Goal: Transaction & Acquisition: Obtain resource

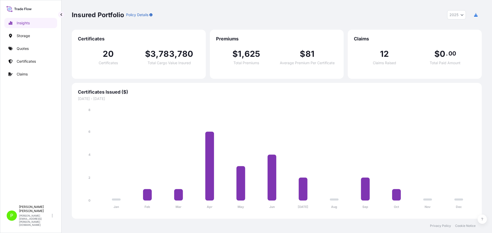
select select "2025"
click at [35, 61] on p "Certificates" at bounding box center [26, 61] width 19 height 5
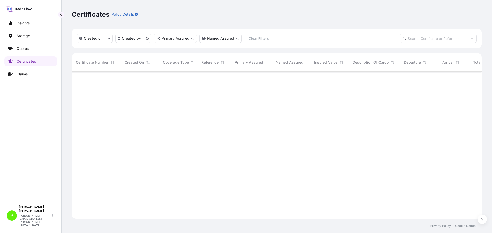
scroll to position [146, 406]
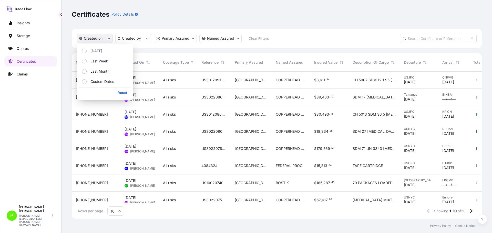
click at [97, 39] on p "Created on" at bounding box center [93, 38] width 19 height 5
click at [97, 48] on p "[DATE]" at bounding box center [96, 50] width 12 height 5
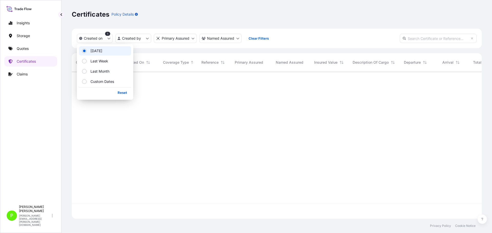
click at [216, 82] on div at bounding box center [291, 138] width 438 height 132
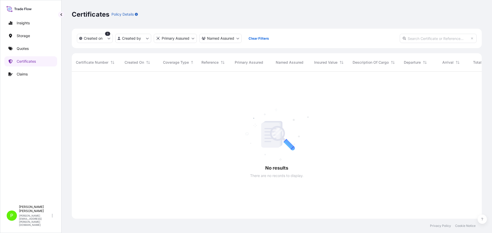
scroll to position [162, 406]
click at [19, 19] on link "Insights" at bounding box center [30, 23] width 53 height 10
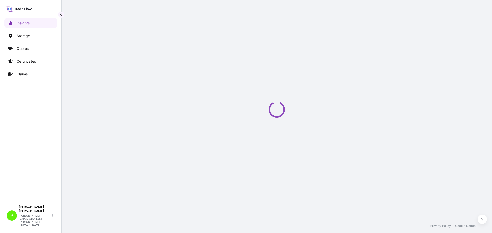
select select "2025"
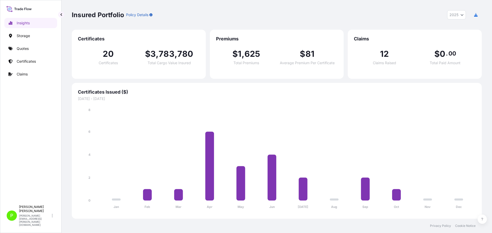
click at [103, 54] on span "20" at bounding box center [108, 54] width 11 height 8
click at [28, 59] on p "Certificates" at bounding box center [26, 61] width 19 height 5
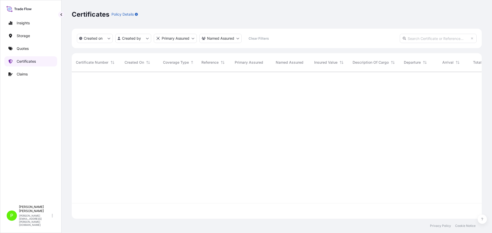
scroll to position [146, 406]
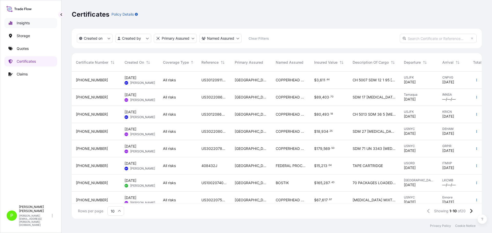
click at [22, 20] on p "Insights" at bounding box center [23, 22] width 13 height 5
select select "2025"
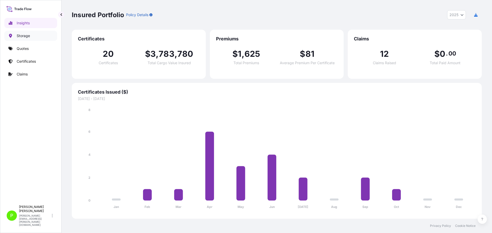
click at [21, 38] on p "Storage" at bounding box center [23, 35] width 13 height 5
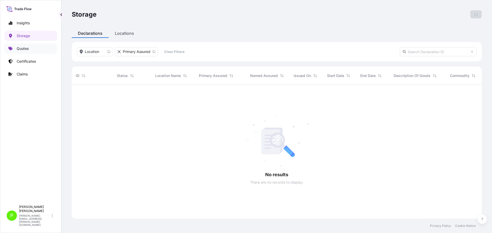
scroll to position [149, 406]
click at [25, 48] on p "Quotes" at bounding box center [23, 48] width 12 height 5
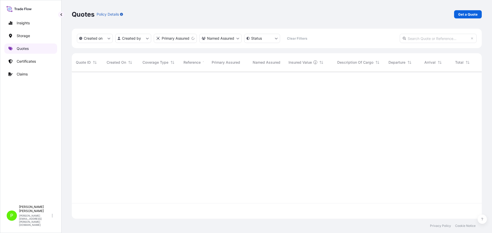
scroll to position [146, 406]
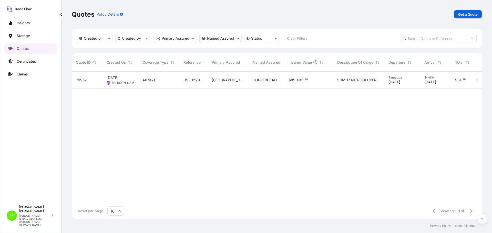
click at [25, 9] on icon at bounding box center [18, 8] width 25 height 7
click at [21, 46] on p "Quotes" at bounding box center [23, 48] width 12 height 5
click at [23, 58] on link "Certificates" at bounding box center [30, 61] width 53 height 10
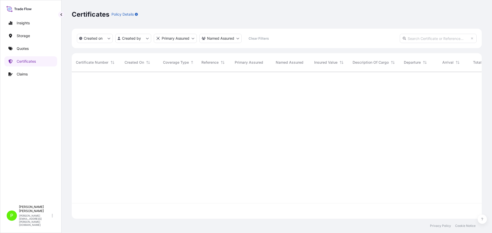
scroll to position [146, 406]
click at [26, 22] on p "Insights" at bounding box center [23, 22] width 13 height 5
select select "2025"
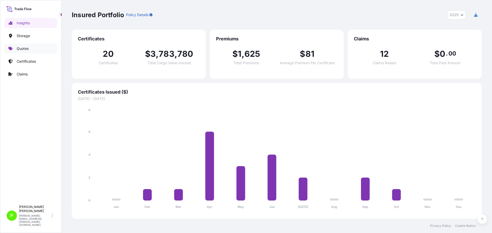
click at [23, 49] on p "Quotes" at bounding box center [23, 48] width 12 height 5
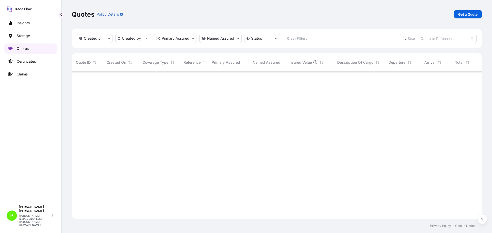
scroll to position [146, 406]
click at [30, 57] on link "Certificates" at bounding box center [30, 61] width 53 height 10
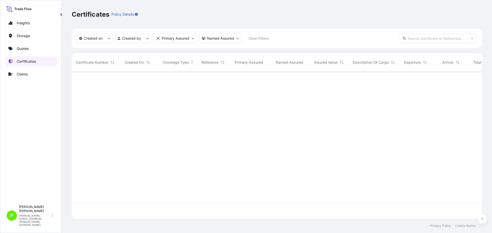
scroll to position [146, 406]
click at [32, 61] on p "Certificates" at bounding box center [26, 61] width 19 height 5
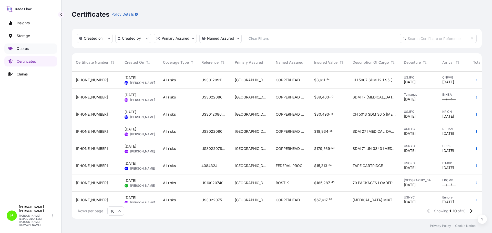
click at [14, 48] on link "Quotes" at bounding box center [30, 49] width 53 height 10
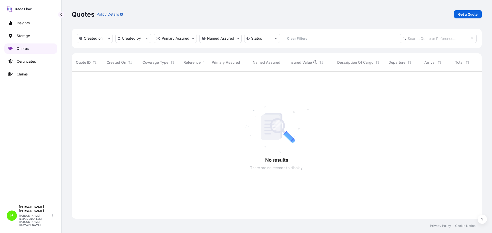
scroll to position [146, 406]
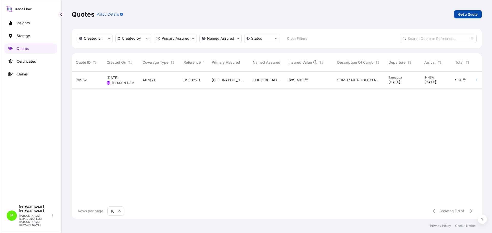
click at [464, 13] on p "Get a Quote" at bounding box center [467, 14] width 19 height 5
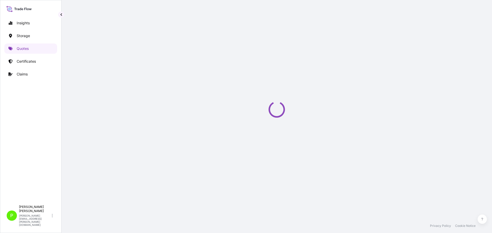
select select "Water"
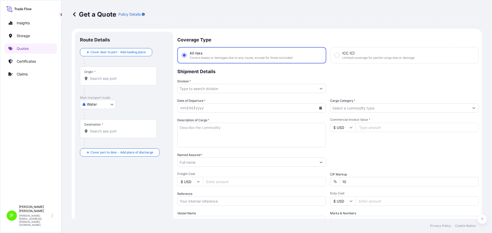
scroll to position [8, 0]
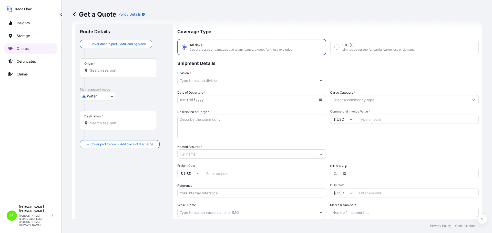
click at [124, 71] on input "Origin *" at bounding box center [120, 70] width 60 height 5
click at [433, 64] on p "Shipment Details" at bounding box center [327, 62] width 301 height 15
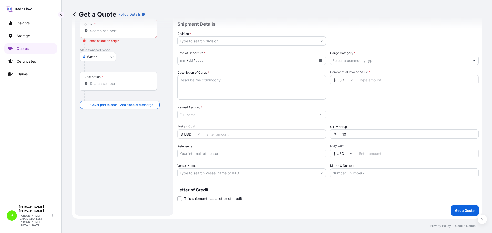
scroll to position [0, 0]
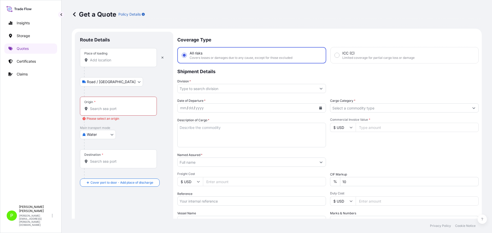
click at [27, 154] on div "Insights Storage Quotes Certificates Claims" at bounding box center [30, 108] width 53 height 190
click at [163, 58] on icon "button" at bounding box center [162, 57] width 3 height 3
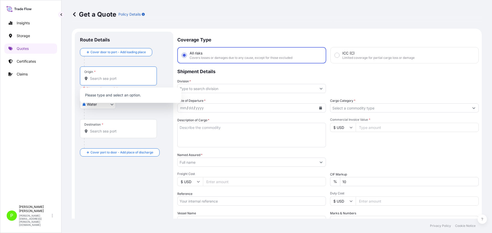
click at [114, 78] on input "Origin * Please select an origin" at bounding box center [120, 78] width 60 height 5
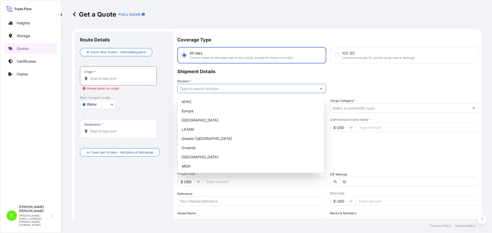
click at [216, 88] on input "Division *" at bounding box center [247, 88] width 139 height 9
click at [214, 121] on div "[GEOGRAPHIC_DATA]" at bounding box center [251, 120] width 142 height 9
type input "[GEOGRAPHIC_DATA]"
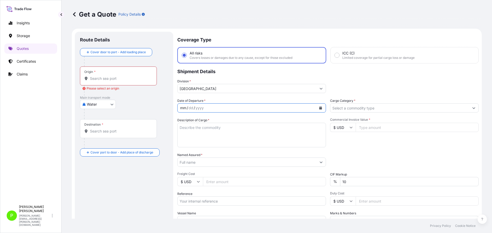
click at [223, 108] on div "mm / dd / yyyy" at bounding box center [247, 108] width 139 height 9
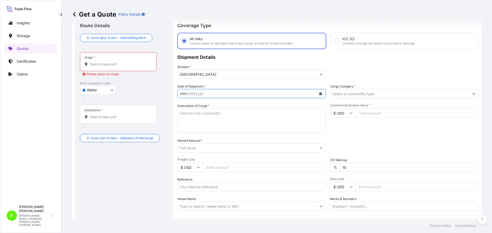
scroll to position [26, 0]
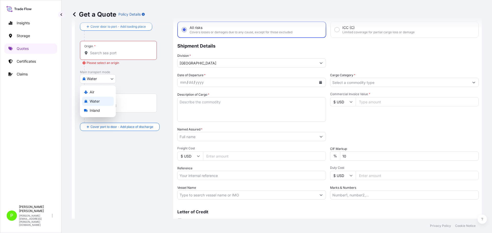
click at [104, 82] on body "8 options available. Insights Storage Quotes Certificates Claims P [PERSON_NAME…" at bounding box center [246, 116] width 492 height 233
click at [97, 108] on div "Inland" at bounding box center [98, 110] width 32 height 9
select select "Inland"
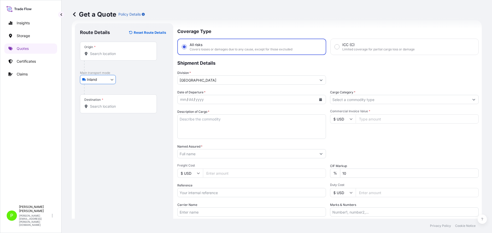
scroll to position [0, 0]
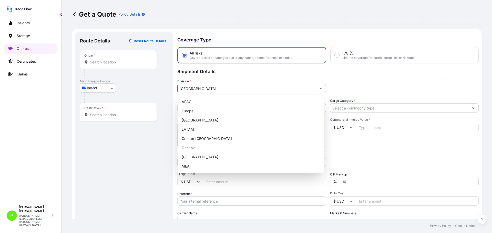
click at [208, 89] on input "[GEOGRAPHIC_DATA]" at bounding box center [247, 88] width 139 height 9
click at [244, 88] on input "[GEOGRAPHIC_DATA]" at bounding box center [247, 88] width 139 height 9
click at [212, 118] on div "[GEOGRAPHIC_DATA]" at bounding box center [251, 120] width 142 height 9
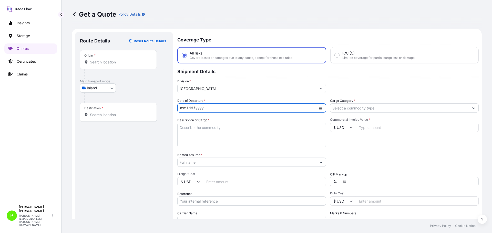
click at [193, 104] on div "mm / dd / yyyy" at bounding box center [247, 108] width 139 height 9
click at [185, 110] on div "mm" at bounding box center [183, 108] width 7 height 6
click at [182, 106] on div "mm" at bounding box center [183, 108] width 7 height 6
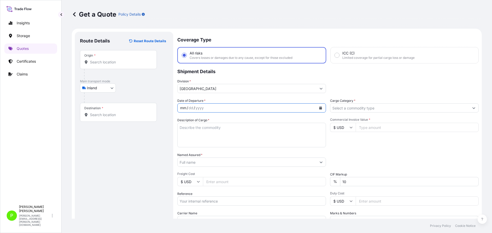
click at [182, 106] on div "mm" at bounding box center [183, 108] width 7 height 6
click at [318, 106] on button "Calendar" at bounding box center [320, 108] width 8 height 8
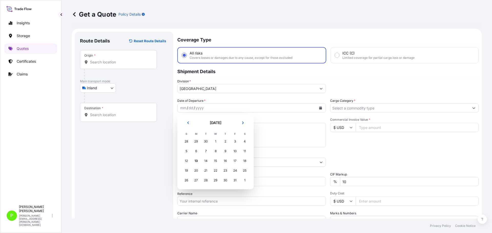
click at [201, 161] on td "13" at bounding box center [196, 161] width 10 height 10
click at [208, 162] on div "14" at bounding box center [205, 161] width 9 height 9
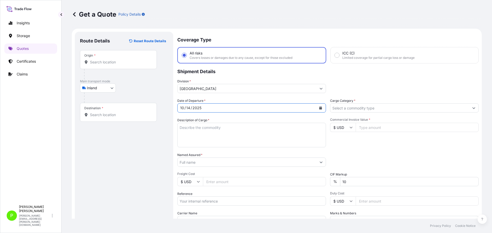
click at [371, 110] on input "Cargo Category *" at bounding box center [399, 108] width 139 height 9
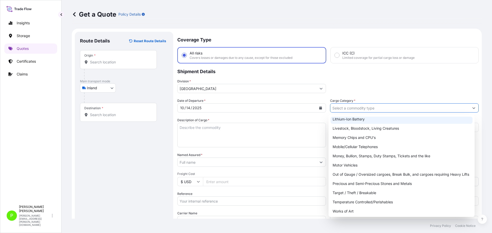
scroll to position [86, 0]
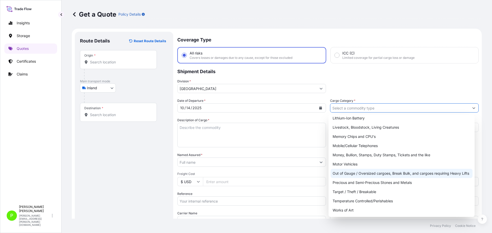
click at [397, 173] on div "Out of Gauge / Oversized cargoes, Break Bulk, and cargoes requiring Heavy Lifts" at bounding box center [401, 173] width 142 height 9
type input "Out of Gauge / Oversized cargoes, Break Bulk, and cargoes requiring Heavy Lifts"
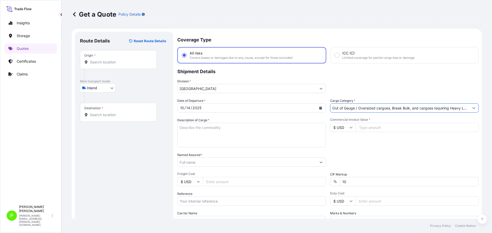
click at [372, 125] on input "Commercial Invoice Value *" at bounding box center [417, 127] width 123 height 9
click at [224, 125] on textarea "Description of Cargo *" at bounding box center [251, 135] width 149 height 25
type textarea "t"
type textarea "Transformer"
click at [363, 127] on input "Commercial Invoice Value *" at bounding box center [417, 127] width 123 height 9
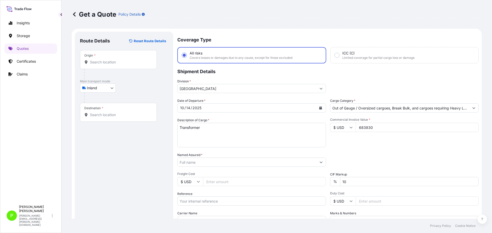
type input "683830"
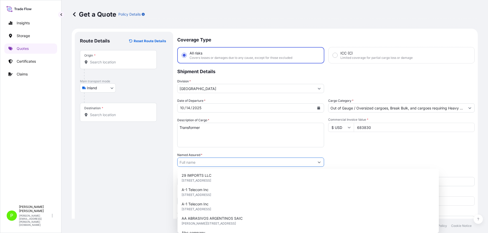
click at [211, 162] on input "Named Assured *" at bounding box center [246, 162] width 137 height 9
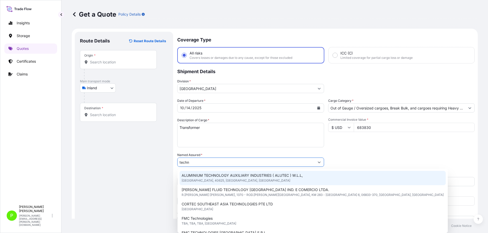
click at [136, 185] on div "Route Details Reset Route Details Place of loading Road / Inland Road / Inland …" at bounding box center [124, 148] width 88 height 222
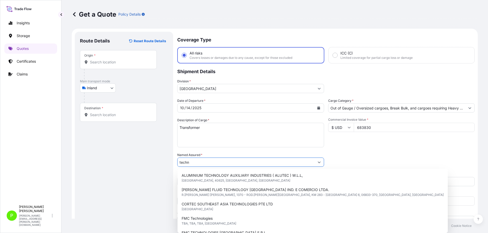
drag, startPoint x: 190, startPoint y: 160, endPoint x: 140, endPoint y: 156, distance: 50.7
click at [140, 156] on form "Route Details Reset Route Details Place of loading Road / Inland Road / Inland …" at bounding box center [275, 148] width 406 height 238
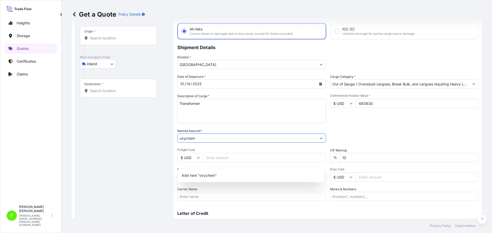
scroll to position [48, 0]
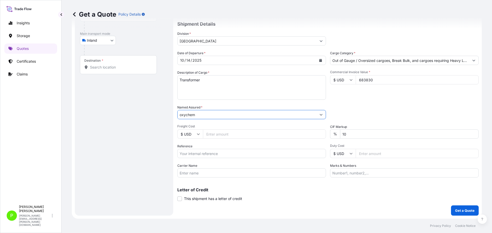
type input "oxychem"
click at [150, 132] on div "Route Details Reset Route Details Place of loading Road / Inland Road / Inland …" at bounding box center [124, 100] width 88 height 222
click at [223, 113] on input "oxychem" at bounding box center [247, 114] width 139 height 9
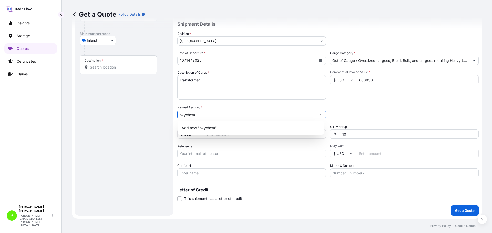
drag, startPoint x: 195, startPoint y: 114, endPoint x: 152, endPoint y: 110, distance: 43.0
click at [152, 110] on form "Route Details Reset Route Details Place of loading Road / Inland Road / Inland …" at bounding box center [277, 100] width 410 height 238
click at [320, 112] on button "Show suggestions" at bounding box center [320, 114] width 9 height 9
type input "v"
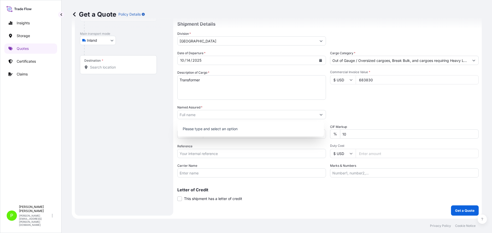
click at [110, 133] on div "Route Details Reset Route Details Place of loading Road / Inland Road / Inland …" at bounding box center [124, 100] width 88 height 222
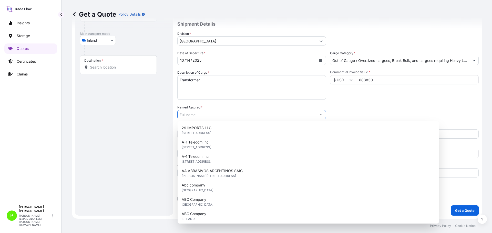
click at [320, 114] on icon "Show suggestions" at bounding box center [320, 114] width 3 height 3
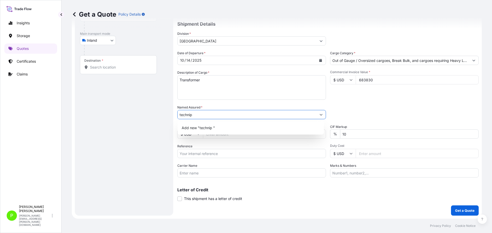
type input "technip"
click at [128, 64] on div "Destination *" at bounding box center [118, 64] width 77 height 19
click at [128, 65] on input "Destination *" at bounding box center [120, 67] width 60 height 5
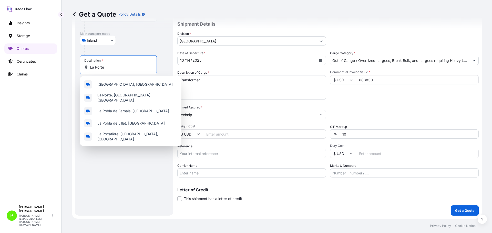
scroll to position [0, 0]
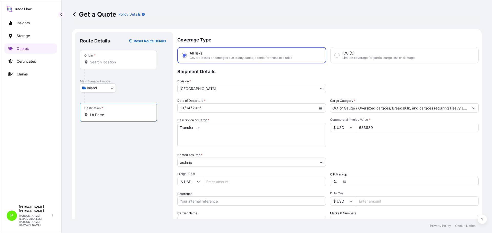
type input "La Porte"
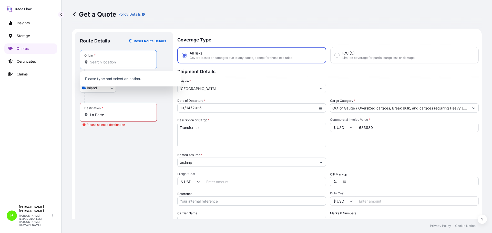
click at [114, 61] on input "Origin *" at bounding box center [120, 62] width 60 height 5
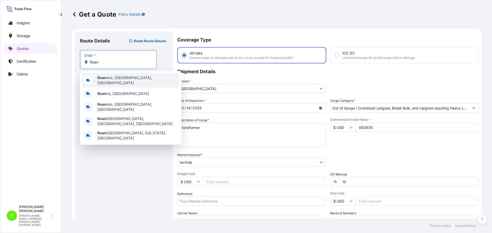
click at [105, 80] on b "Roan" at bounding box center [101, 78] width 9 height 4
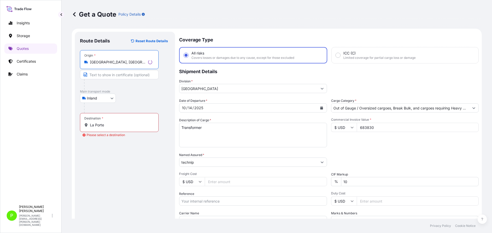
type input "[GEOGRAPHIC_DATA], [GEOGRAPHIC_DATA], [GEOGRAPHIC_DATA]"
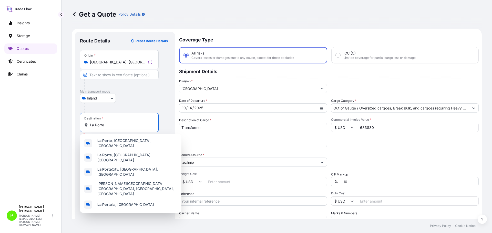
click at [105, 125] on input "La Porte" at bounding box center [121, 125] width 62 height 5
click at [117, 143] on span "[GEOGRAPHIC_DATA] , [GEOGRAPHIC_DATA], [GEOGRAPHIC_DATA]" at bounding box center [137, 143] width 80 height 10
type input "[GEOGRAPHIC_DATA], [GEOGRAPHIC_DATA], [GEOGRAPHIC_DATA]"
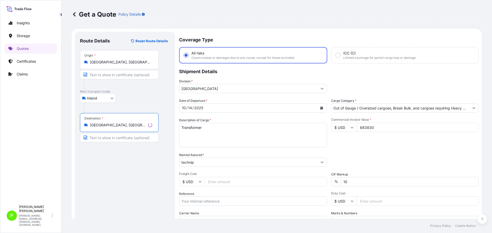
click at [111, 170] on div "Route Details Reset Route Details Place of loading Road / [GEOGRAPHIC_DATA] / I…" at bounding box center [125, 148] width 90 height 222
click at [242, 167] on div "Date of Departure * [DATE] Cargo Category * Out of Gauge / Oversized cargoes, B…" at bounding box center [327, 161] width 301 height 127
click at [238, 165] on input "technip" at bounding box center [247, 162] width 139 height 9
drag, startPoint x: 30, startPoint y: 22, endPoint x: 22, endPoint y: 36, distance: 16.3
drag, startPoint x: 22, startPoint y: 36, endPoint x: 16, endPoint y: 59, distance: 23.8
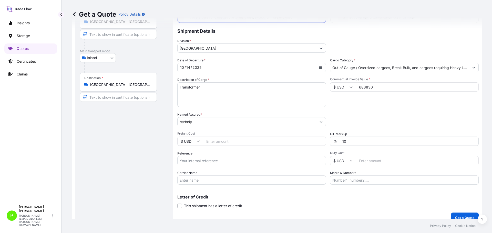
scroll to position [48, 0]
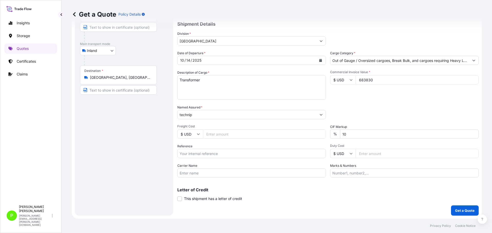
click at [215, 133] on input "Freight Cost" at bounding box center [264, 134] width 123 height 9
type input "683830"
click at [116, 146] on div "Route Details Reset Route Details Place of loading Road / [GEOGRAPHIC_DATA] / I…" at bounding box center [124, 100] width 88 height 222
click at [210, 170] on input "Carrier Name" at bounding box center [251, 173] width 149 height 9
click at [298, 176] on input "Carrier Name" at bounding box center [251, 173] width 149 height 9
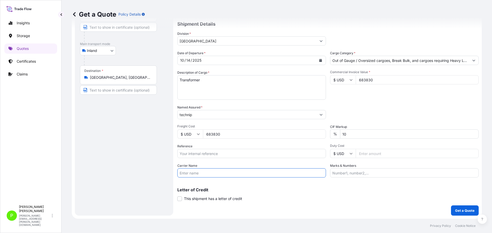
type input "J"
type input "ATS"
drag, startPoint x: 240, startPoint y: 161, endPoint x: 243, endPoint y: 157, distance: 5.7
click at [240, 161] on div "Date of Departure * [DATE] Cargo Category * Out of Gauge / Oversized cargoes, B…" at bounding box center [327, 114] width 301 height 127
click at [190, 154] on input "Reference" at bounding box center [251, 153] width 149 height 9
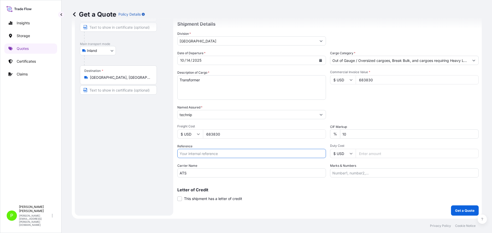
paste input "US95220913012"
type input "US95220913012"
drag, startPoint x: 145, startPoint y: 140, endPoint x: 111, endPoint y: 148, distance: 35.4
click at [111, 148] on form "Route Details Reset Route Details Place of loading Road / Inland Road / Inland …" at bounding box center [277, 100] width 410 height 238
click at [237, 133] on input "12" at bounding box center [264, 134] width 123 height 9
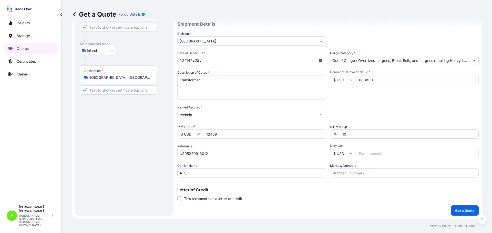
type input "12489"
click at [408, 204] on div "Coverage Type All risks Covers losses or damages due to any cause, except for t…" at bounding box center [327, 100] width 301 height 232
click at [361, 156] on input "Duty Cost" at bounding box center [417, 153] width 123 height 9
click at [369, 193] on div "Letter of Credit This shipment has a letter of credit Letter of credit * Letter…" at bounding box center [327, 195] width 301 height 14
click at [354, 134] on input "10" at bounding box center [409, 134] width 139 height 9
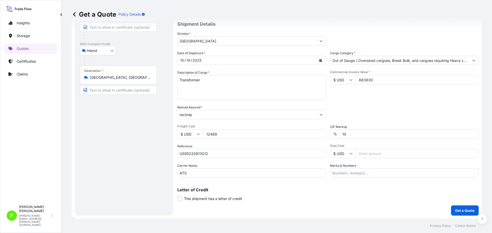
click at [236, 131] on input "12489" at bounding box center [264, 134] width 123 height 9
click at [353, 148] on span "Duty Cost" at bounding box center [404, 146] width 149 height 4
click at [356, 149] on input "Duty Cost" at bounding box center [417, 153] width 123 height 9
click at [363, 149] on input "Duty Cost" at bounding box center [417, 153] width 123 height 9
click at [457, 203] on div "Coverage Type All risks Covers losses or damages due to any cause, except for t…" at bounding box center [327, 100] width 301 height 232
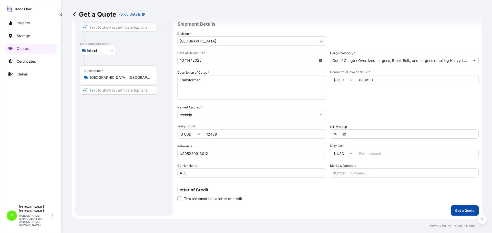
click at [466, 207] on button "Get a Quote" at bounding box center [465, 211] width 28 height 10
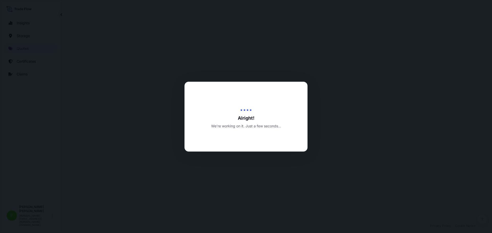
select select "Inland"
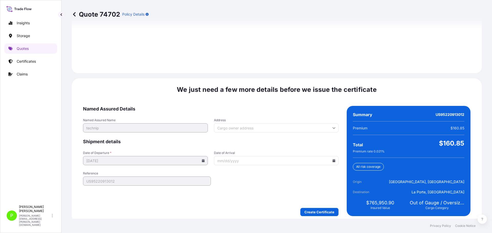
scroll to position [782, 0]
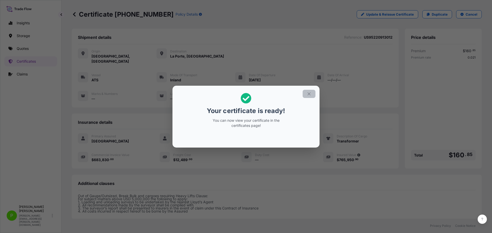
click at [307, 92] on icon "button" at bounding box center [309, 94] width 5 height 5
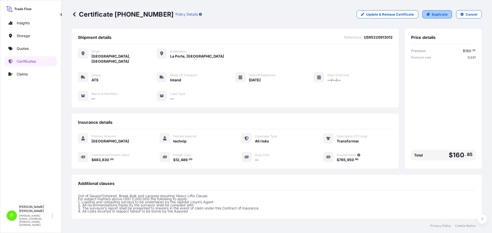
click at [438, 14] on p "Duplicate" at bounding box center [440, 14] width 16 height 5
select select "Inland"
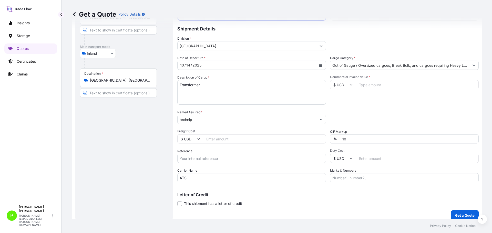
scroll to position [48, 0]
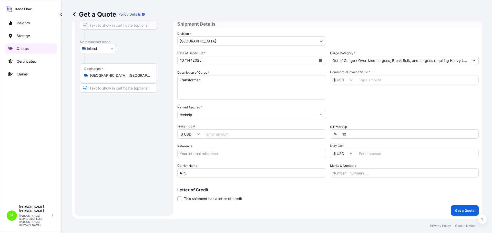
click at [211, 136] on input "Freight Cost" at bounding box center [264, 134] width 123 height 9
type input "12488"
click at [457, 206] on button "Get a Quote" at bounding box center [465, 211] width 28 height 10
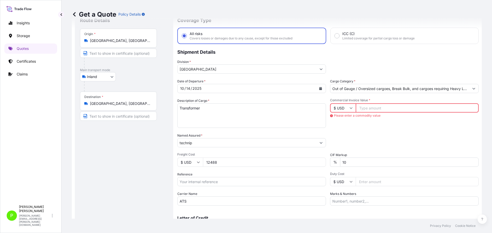
scroll to position [0, 0]
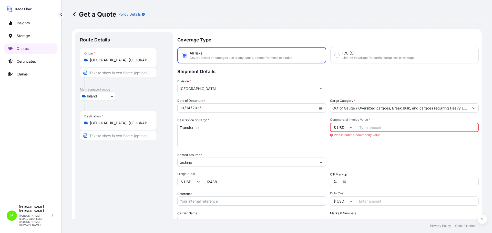
click at [372, 127] on input "Commercial Invoice Value *" at bounding box center [417, 127] width 123 height 9
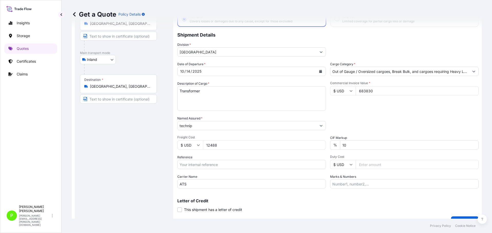
scroll to position [48, 0]
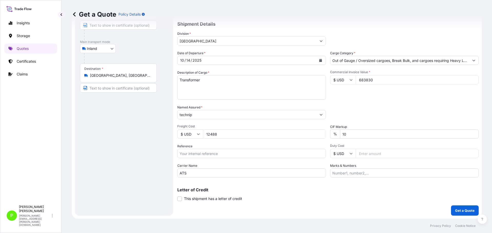
type input "683830"
click at [222, 128] on span "Freight Cost" at bounding box center [251, 127] width 149 height 4
click at [222, 130] on input "12488" at bounding box center [264, 134] width 123 height 9
click at [224, 138] on input "12488" at bounding box center [264, 134] width 123 height 9
type input "12489"
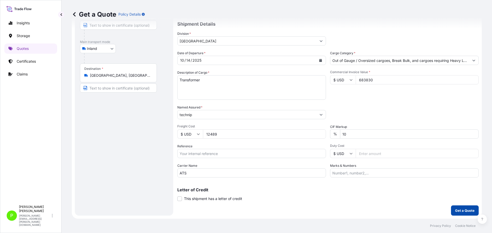
click at [459, 209] on p "Get a Quote" at bounding box center [464, 210] width 19 height 5
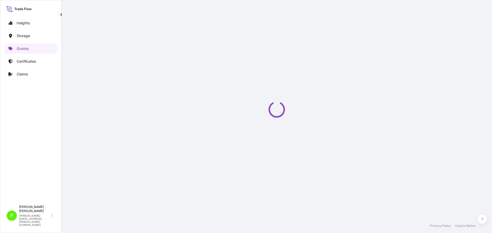
select select "Inland"
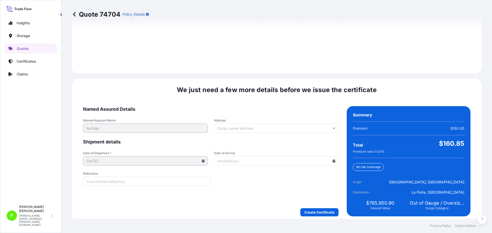
scroll to position [782, 0]
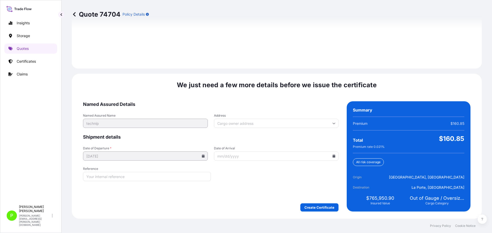
click at [92, 178] on input "Reference" at bounding box center [147, 176] width 128 height 9
paste input "US95220913012"
type input "US95220913012"
click at [285, 159] on input "Date of Arrival" at bounding box center [276, 156] width 125 height 9
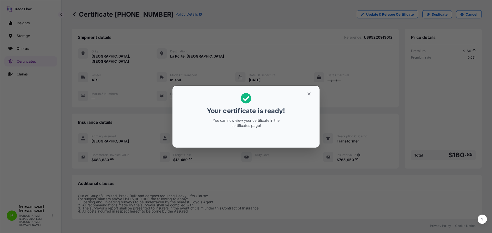
click at [198, 34] on div "Your certificate is ready! You can now view your certificate in the certificate…" at bounding box center [246, 116] width 492 height 233
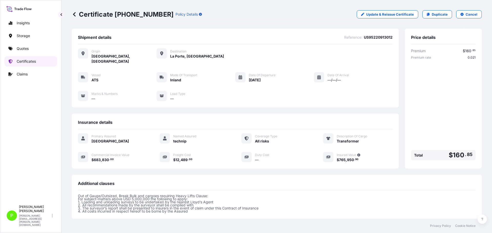
click at [23, 59] on p "Certificates" at bounding box center [26, 61] width 19 height 5
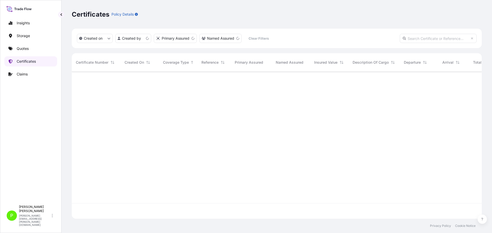
scroll to position [146, 406]
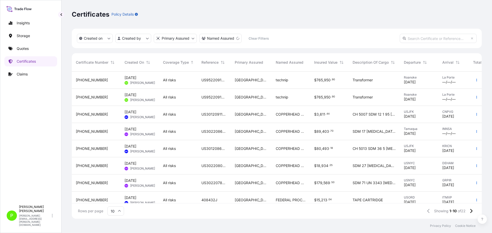
click at [82, 81] on span "[PHONE_NUMBER]" at bounding box center [92, 80] width 32 height 5
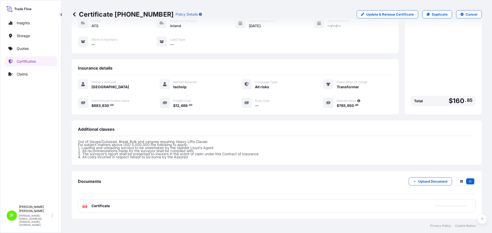
scroll to position [81, 0]
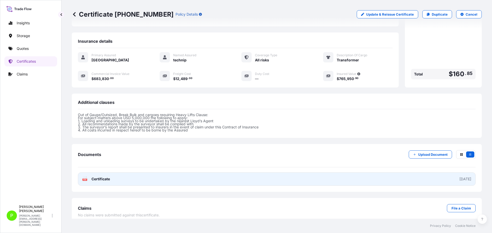
click at [354, 175] on link "PDF Certificate [DATE]" at bounding box center [277, 179] width 398 height 13
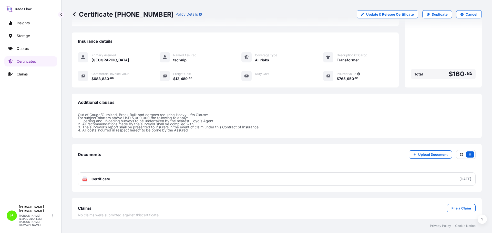
click at [75, 13] on icon at bounding box center [74, 14] width 3 height 4
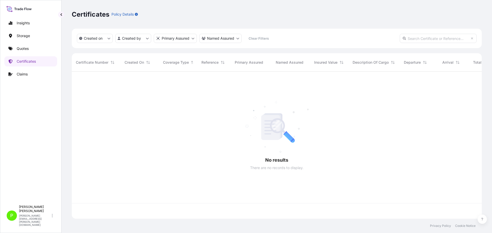
scroll to position [146, 406]
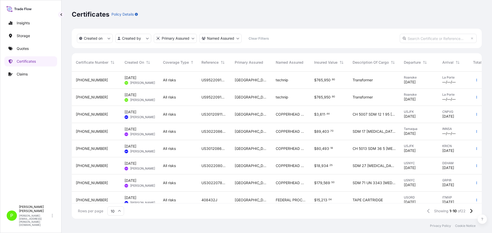
click at [88, 96] on span "[PHONE_NUMBER]" at bounding box center [92, 97] width 32 height 5
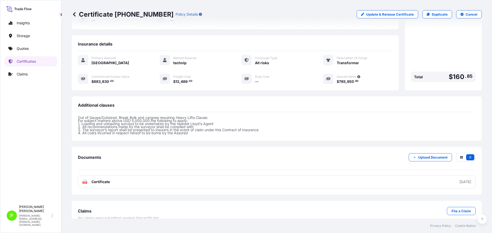
scroll to position [81, 0]
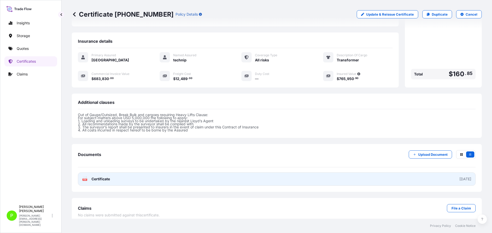
click at [409, 173] on link "PDF Certificate [DATE]" at bounding box center [277, 179] width 398 height 13
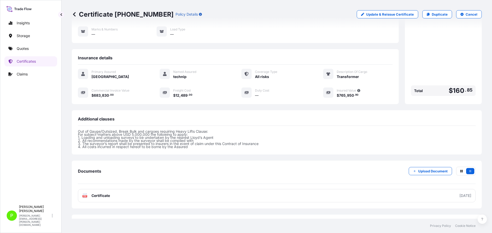
scroll to position [56, 0]
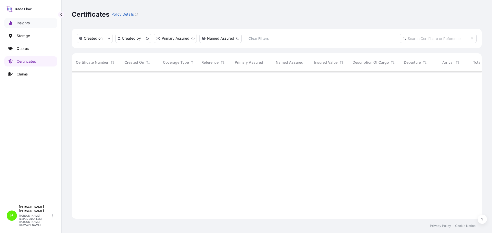
scroll to position [146, 406]
click at [108, 35] on button "Created on" at bounding box center [95, 38] width 36 height 9
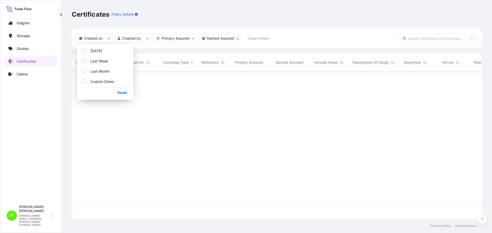
drag, startPoint x: 102, startPoint y: 58, endPoint x: 292, endPoint y: 94, distance: 193.8
click at [288, 92] on body "Insights Storage Quotes Certificates Claims P Paul Jacobson paul.jacobson@psabd…" at bounding box center [246, 116] width 492 height 233
click at [361, 141] on div at bounding box center [291, 138] width 438 height 132
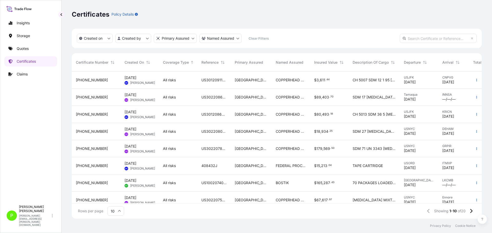
click at [99, 63] on span "Certificate Number" at bounding box center [92, 62] width 33 height 5
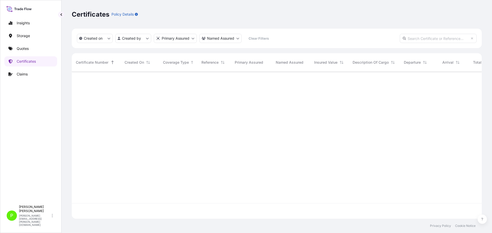
click at [109, 63] on div "Certificate Number" at bounding box center [96, 62] width 40 height 14
